Goal: Task Accomplishment & Management: Complete application form

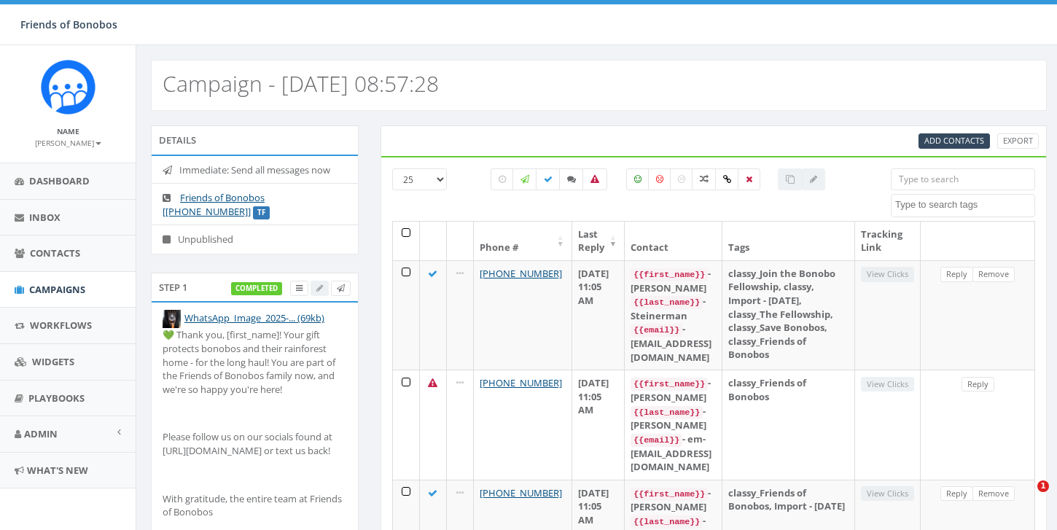
select select
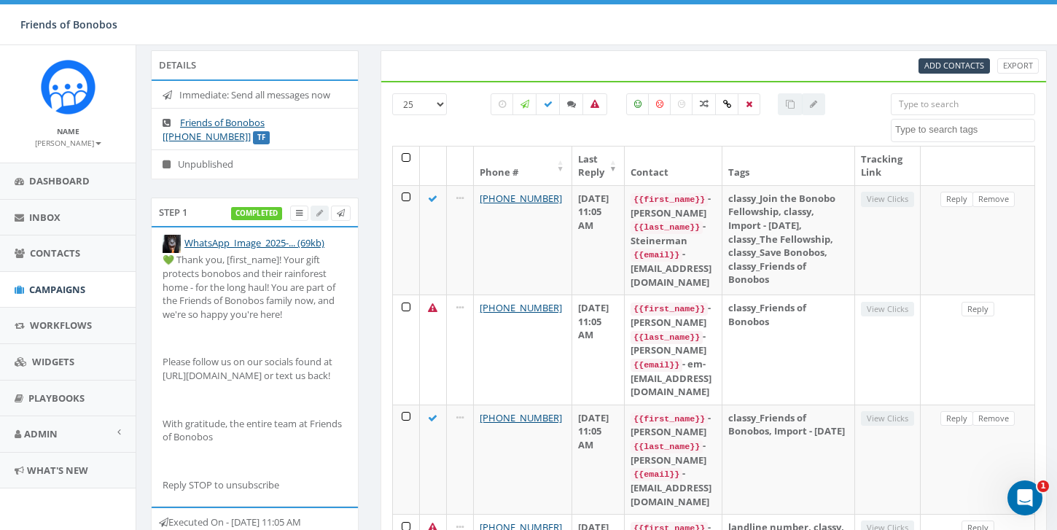
scroll to position [1800, 0]
click at [66, 294] on span "Campaigns" at bounding box center [57, 289] width 56 height 13
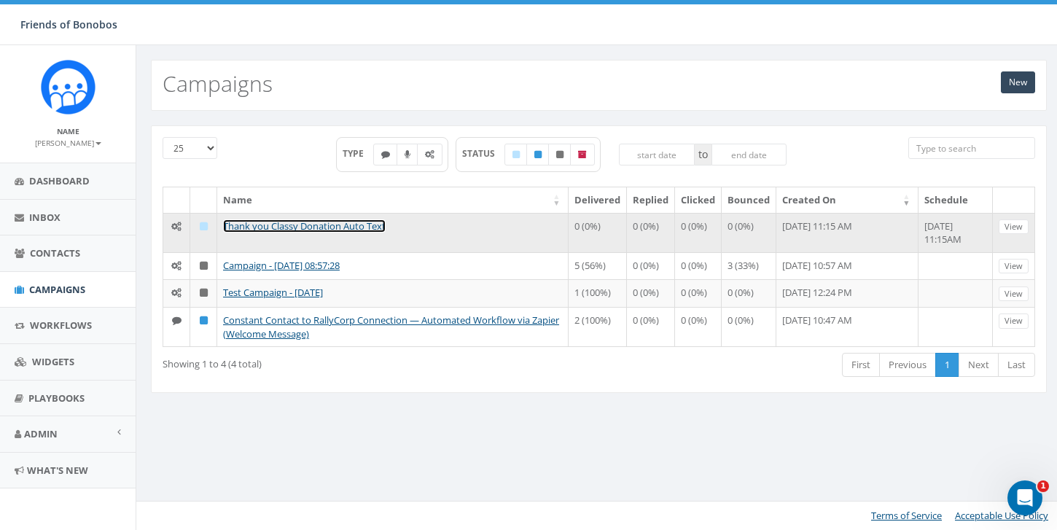
click at [349, 227] on link "Thank you Classy Donation Auto Text" at bounding box center [304, 226] width 163 height 13
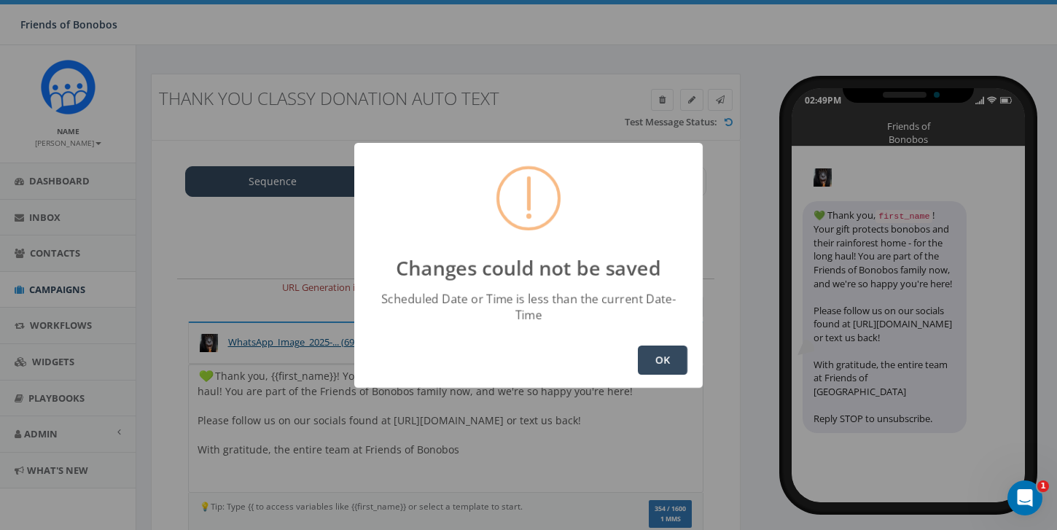
click at [679, 355] on button "OK" at bounding box center [663, 360] width 50 height 29
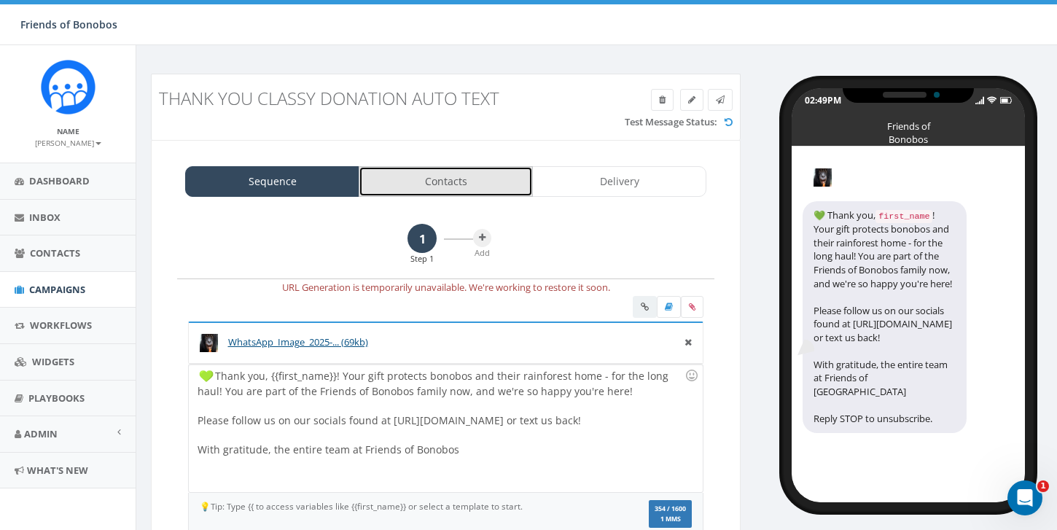
click at [441, 187] on link "Contacts" at bounding box center [446, 181] width 174 height 31
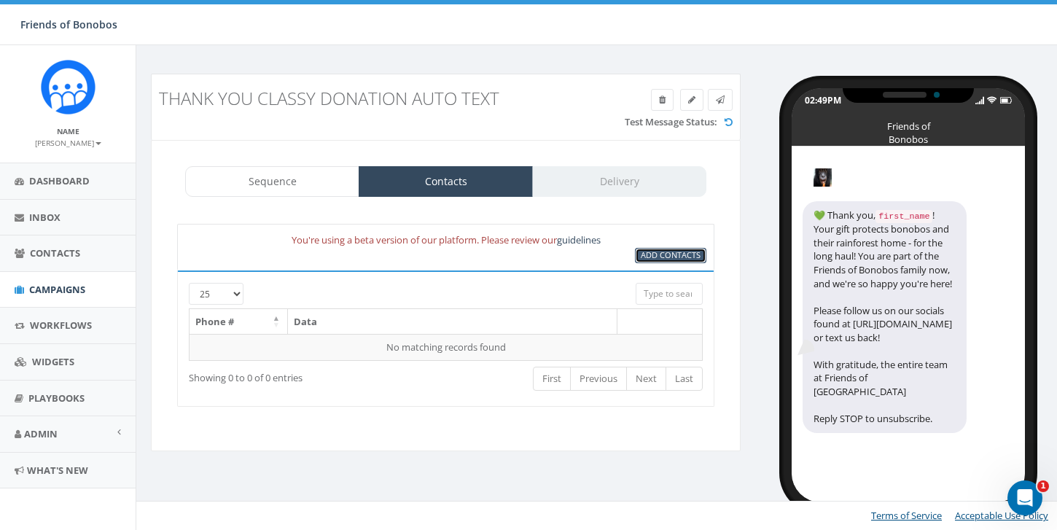
click at [656, 254] on span "Add Contacts" at bounding box center [671, 254] width 60 height 11
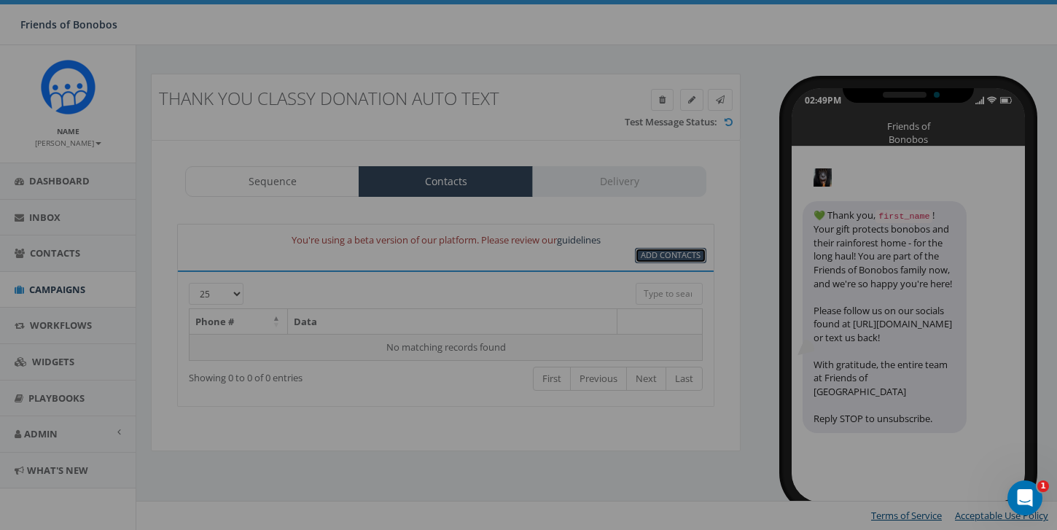
select select
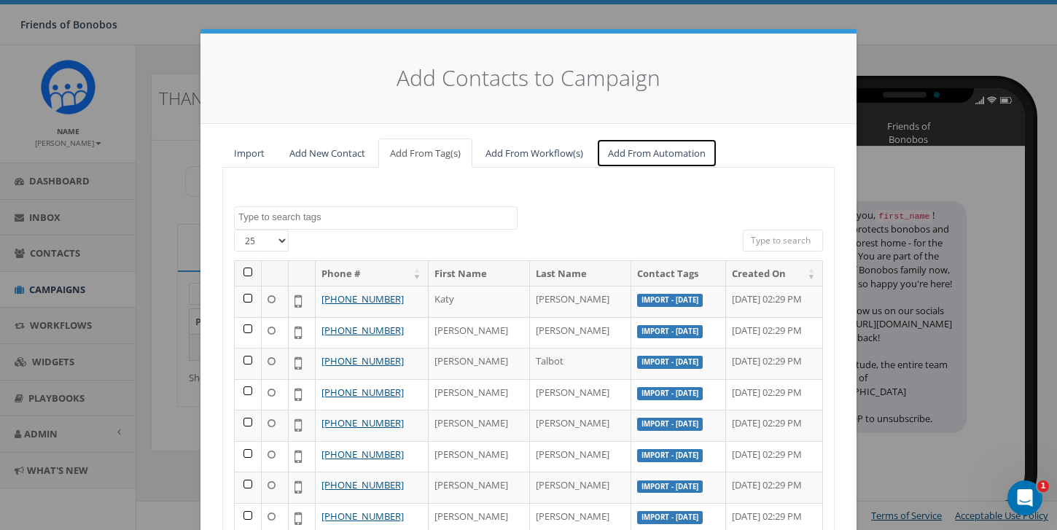
click at [616, 160] on link "Add From Automation" at bounding box center [657, 154] width 121 height 30
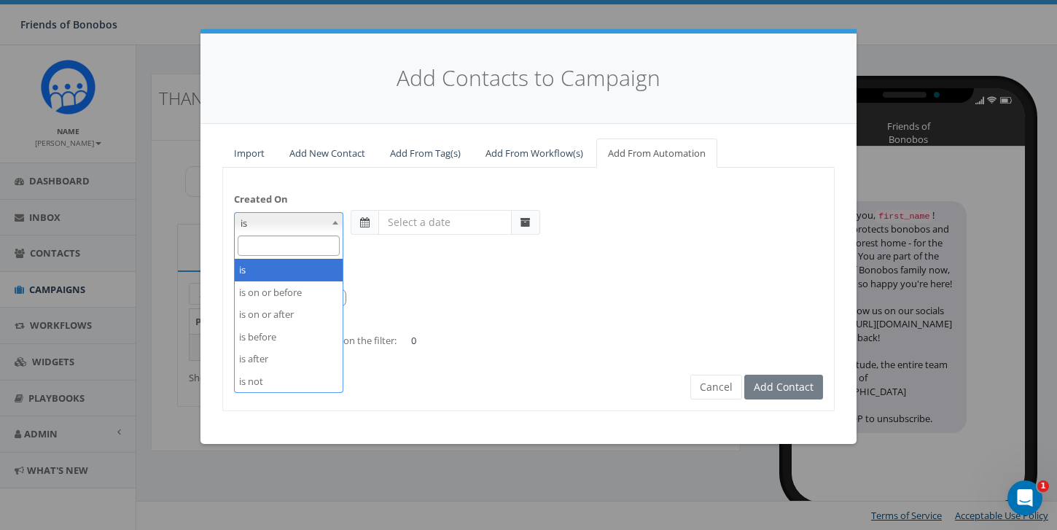
click at [338, 225] on span at bounding box center [335, 222] width 15 height 19
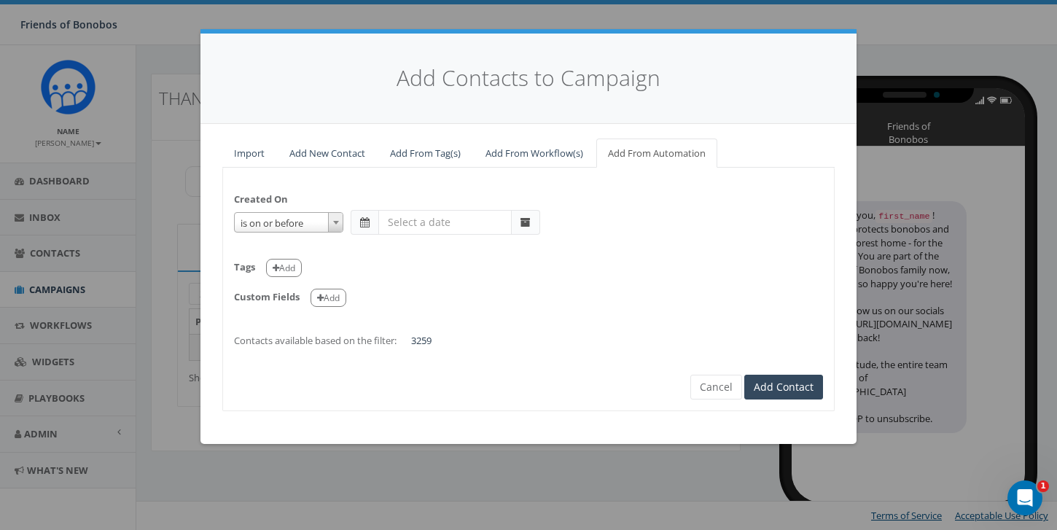
click at [333, 222] on b at bounding box center [336, 223] width 6 height 4
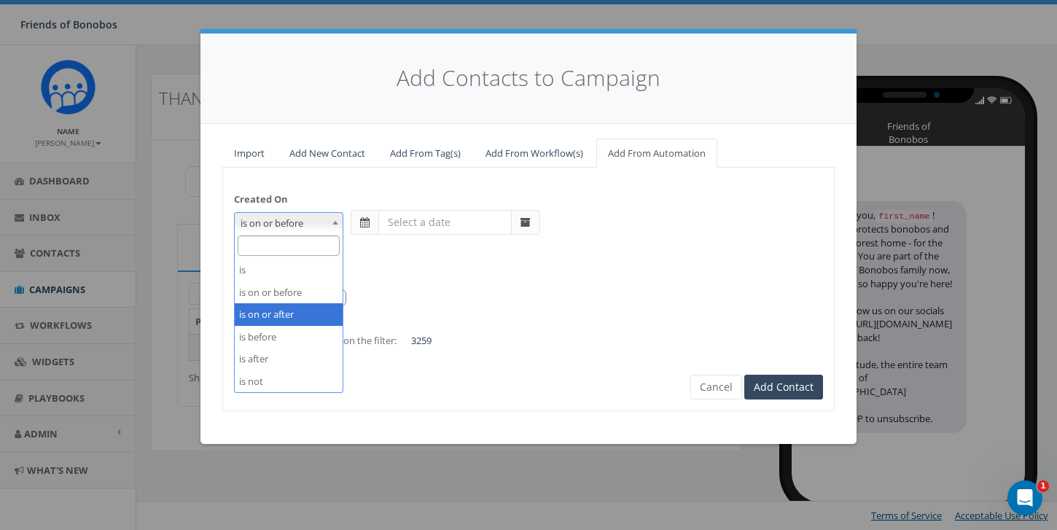
select select "is on or after"
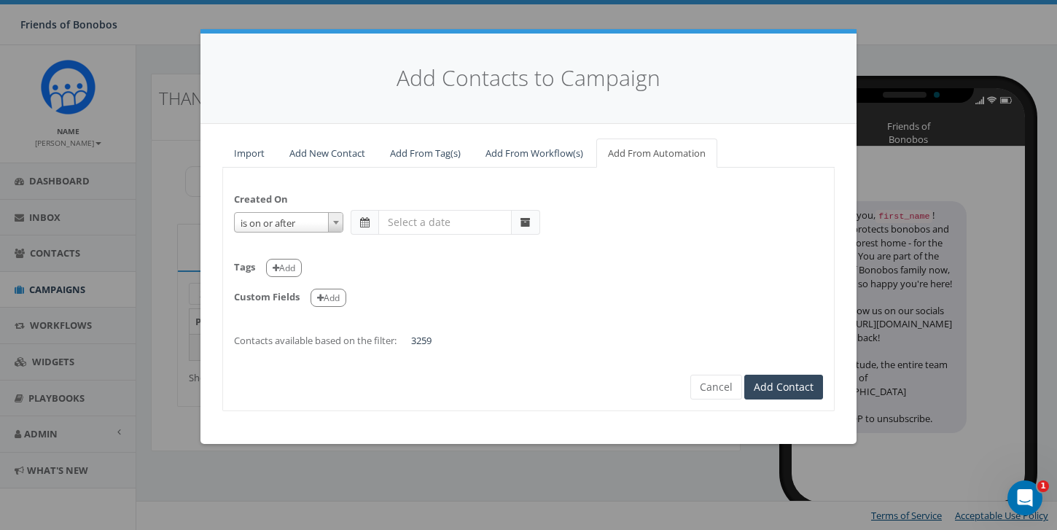
click at [535, 225] on span at bounding box center [526, 222] width 28 height 25
click at [364, 226] on span at bounding box center [364, 222] width 9 height 10
click at [394, 228] on input "text" at bounding box center [445, 222] width 133 height 25
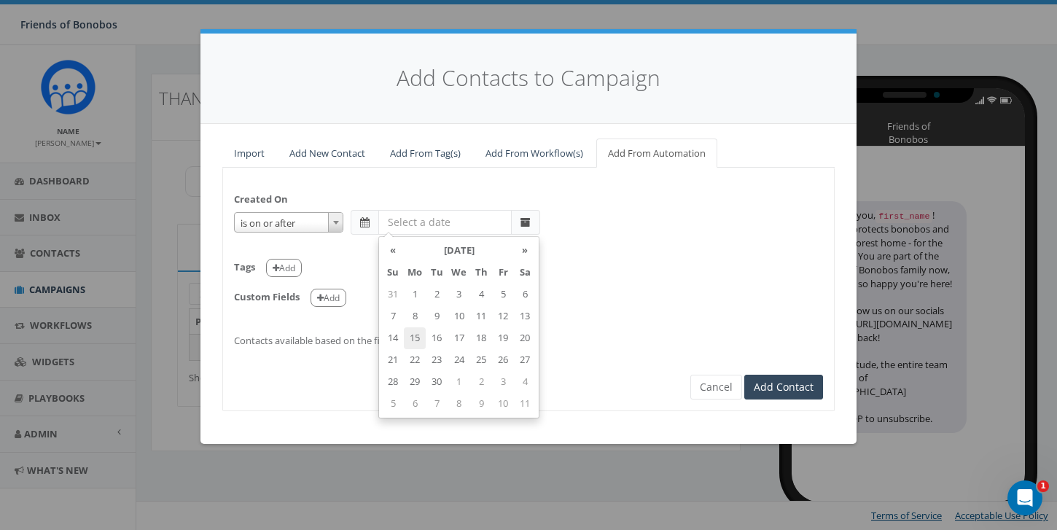
click at [422, 336] on td "15" at bounding box center [415, 338] width 22 height 22
type input "2025-09-15"
click at [543, 201] on div "Created On is is on or before is on or after is before is after is not is on or…" at bounding box center [528, 263] width 611 height 169
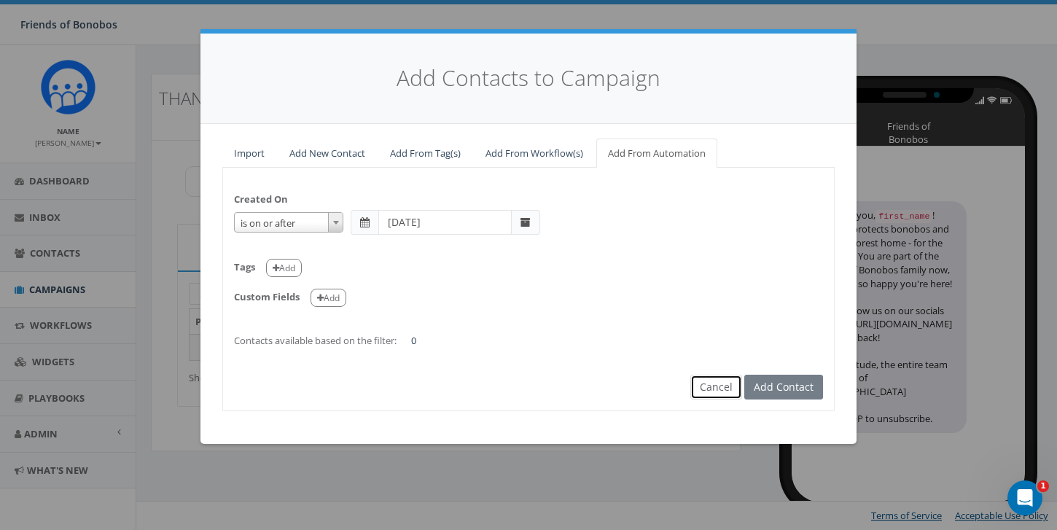
click at [719, 388] on button "Cancel" at bounding box center [717, 387] width 52 height 25
